Goal: Information Seeking & Learning: Find specific page/section

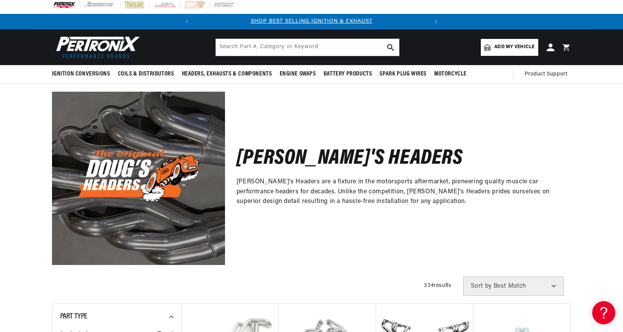
scroll to position [180, 0]
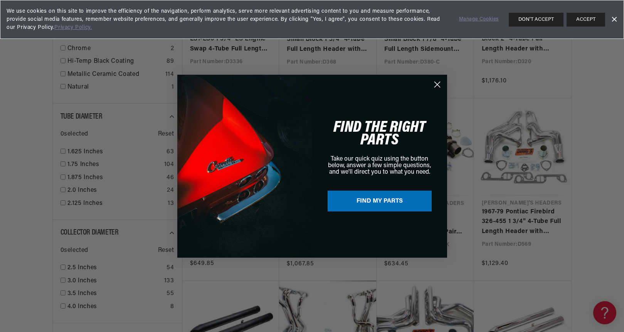
scroll to position [0, 232]
click at [396, 211] on button "FIND MY PARTS" at bounding box center [379, 201] width 104 height 21
click at [436, 85] on icon "Close dialog" at bounding box center [436, 84] width 5 height 5
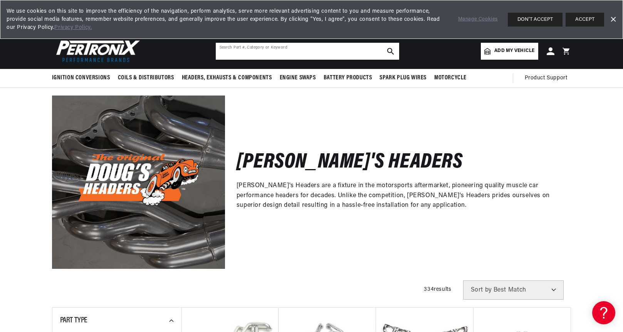
click at [300, 50] on input "text" at bounding box center [307, 51] width 183 height 17
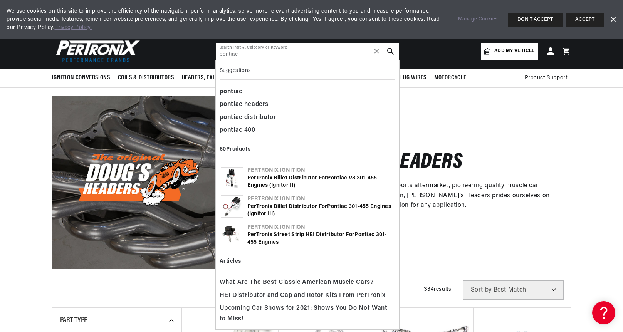
type input "pontiac"
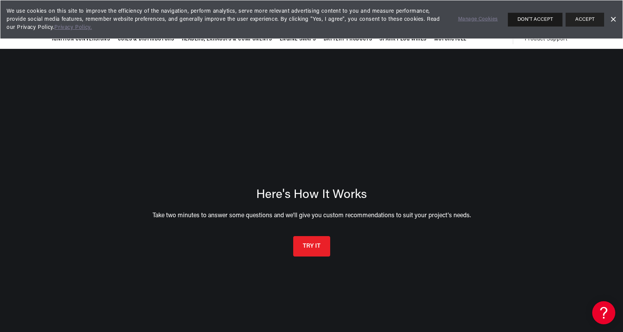
scroll to position [0, 233]
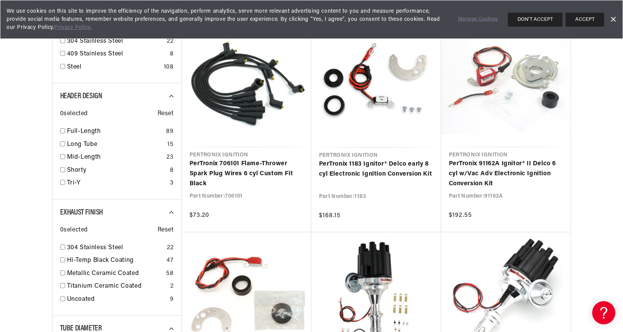
scroll to position [0, 233]
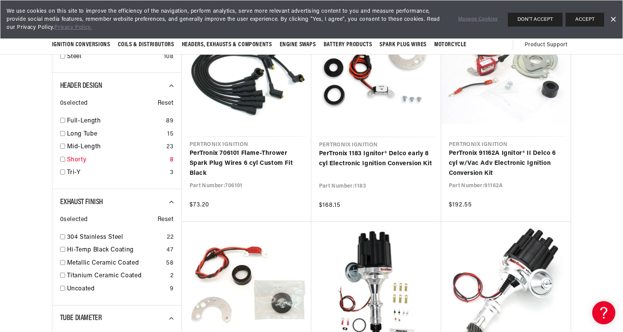
scroll to position [562, 0]
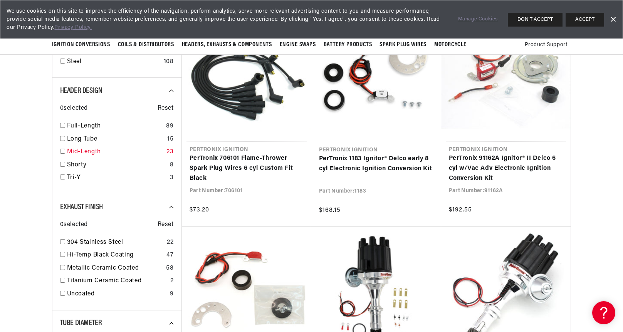
click at [62, 153] on input "checkbox" at bounding box center [62, 151] width 5 height 5
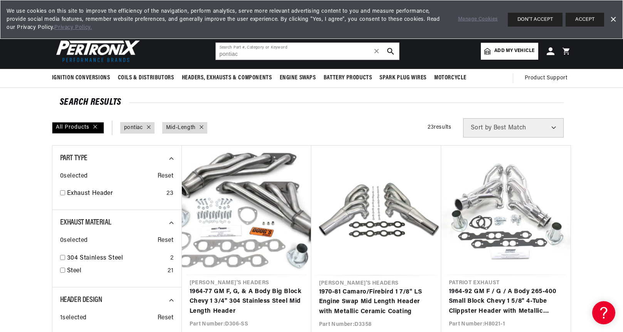
click at [203, 129] on icon at bounding box center [201, 126] width 3 height 3
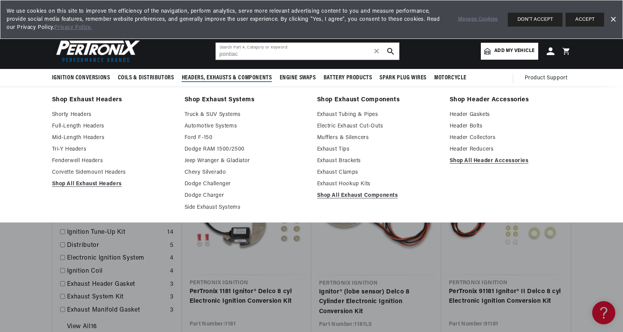
scroll to position [0, 233]
click at [205, 78] on span "Headers, Exhausts & Components" at bounding box center [227, 78] width 90 height 8
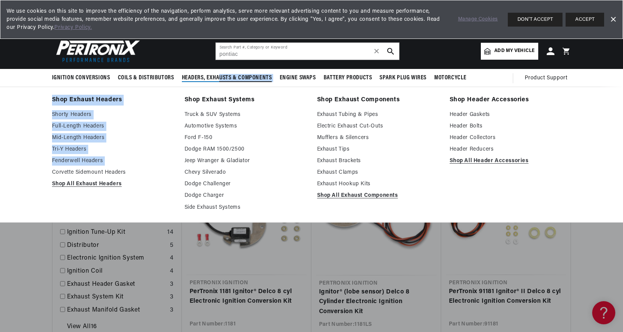
drag, startPoint x: 219, startPoint y: 75, endPoint x: 161, endPoint y: 167, distance: 109.4
click at [178, 87] on details "Headers, Exhausts & Components Shop Exhaust Headers Shorty Headers Full-Length …" at bounding box center [227, 78] width 98 height 18
click at [161, 167] on ul "Shorty Headers Full-Length Headers Mid-Length Headers Tri-Y Headers Fenderwell …" at bounding box center [113, 149] width 122 height 79
